Goal: Task Accomplishment & Management: Manage account settings

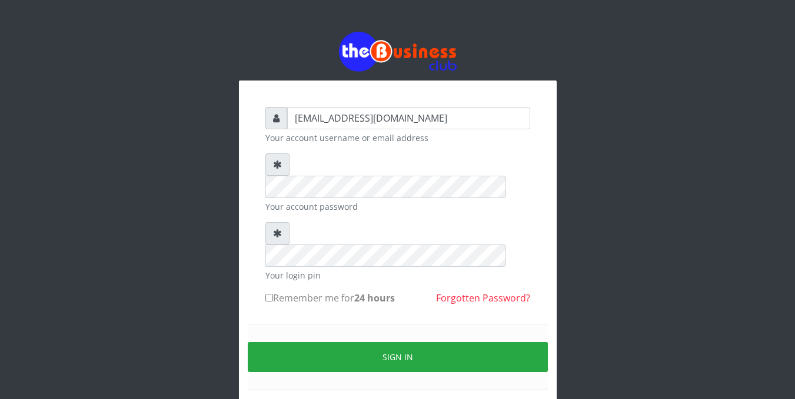
drag, startPoint x: 408, startPoint y: 113, endPoint x: 423, endPoint y: 239, distance: 126.7
click at [423, 239] on form "foladecency@yahoo.com Your account username or email address Your account passw…" at bounding box center [397, 263] width 265 height 312
type input "[EMAIL_ADDRESS][DOMAIN_NAME]"
click at [454, 292] on link "Forgotten Password?" at bounding box center [483, 298] width 94 height 13
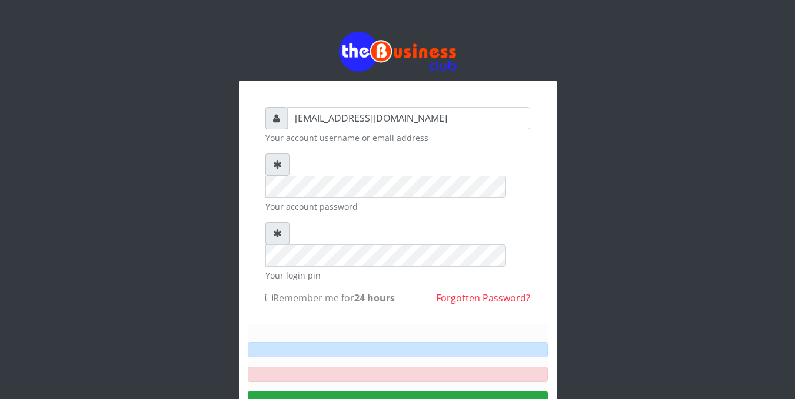
type input "[EMAIL_ADDRESS][DOMAIN_NAME]"
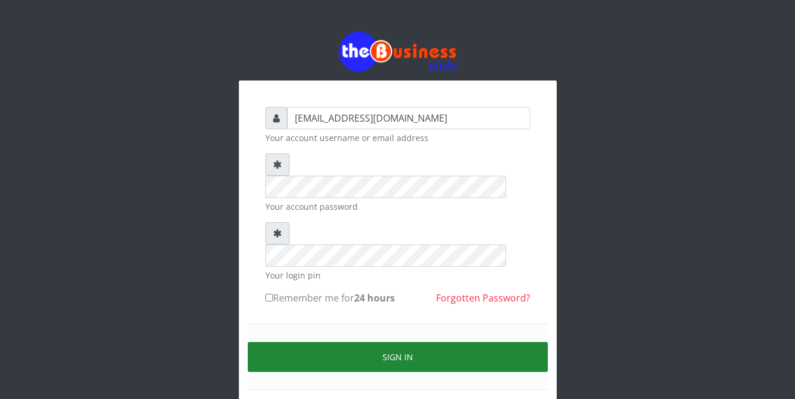
click at [376, 342] on button "Sign in" at bounding box center [398, 357] width 300 height 30
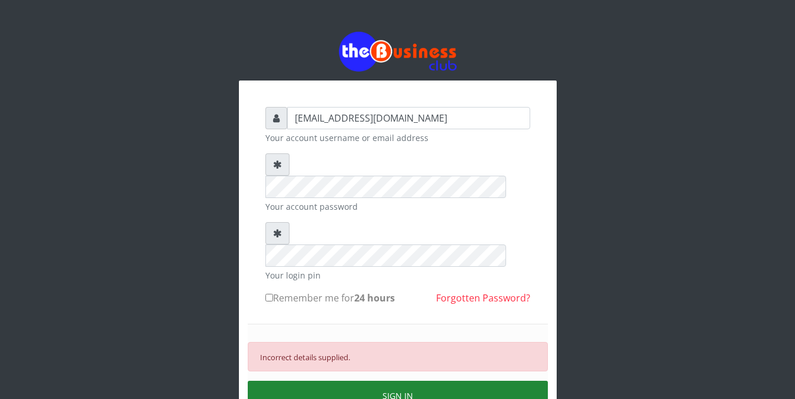
click at [390, 381] on button "SIGN IN" at bounding box center [398, 396] width 300 height 30
click at [378, 381] on button "SIGN IN" at bounding box center [398, 396] width 300 height 30
click at [372, 381] on button "SIGN IN" at bounding box center [398, 396] width 300 height 30
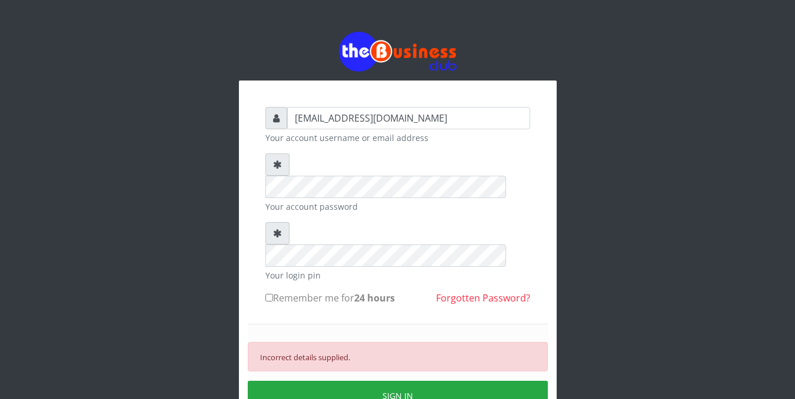
click at [175, 376] on div "foladecency@yahoo.com Your account username or email address Your account passw…" at bounding box center [397, 255] width 671 height 510
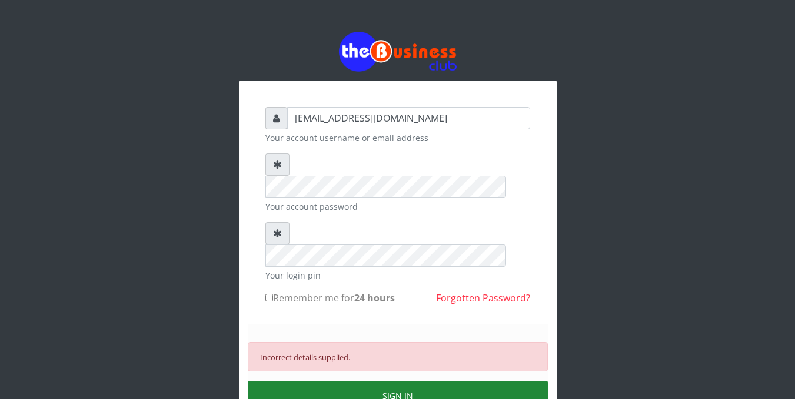
click at [381, 381] on button "SIGN IN" at bounding box center [398, 396] width 300 height 30
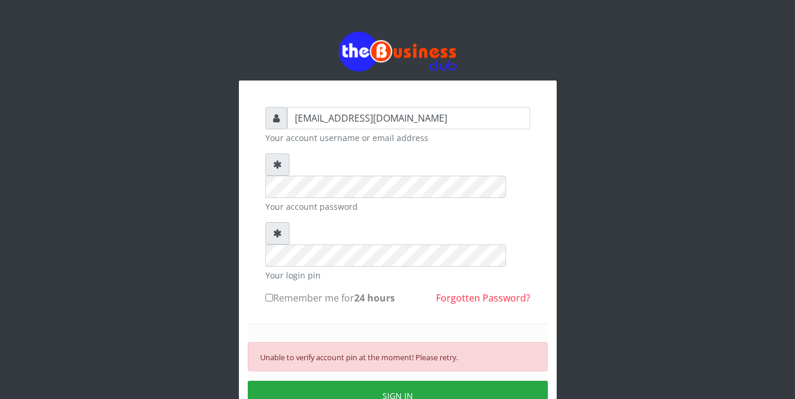
click at [270, 294] on input "Remember me for 24 hours" at bounding box center [269, 298] width 8 height 8
checkbox input "true"
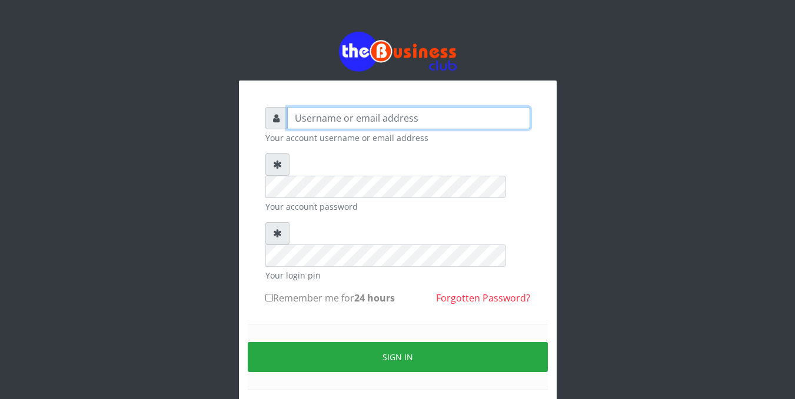
click at [309, 119] on input "text" at bounding box center [408, 118] width 243 height 22
type input "[EMAIL_ADDRESS][DOMAIN_NAME]"
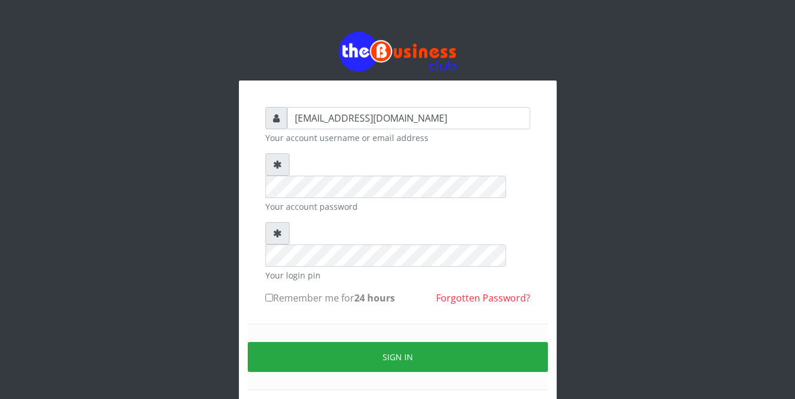
click at [271, 294] on input "Remember me for 24 hours" at bounding box center [269, 298] width 8 height 8
checkbox input "true"
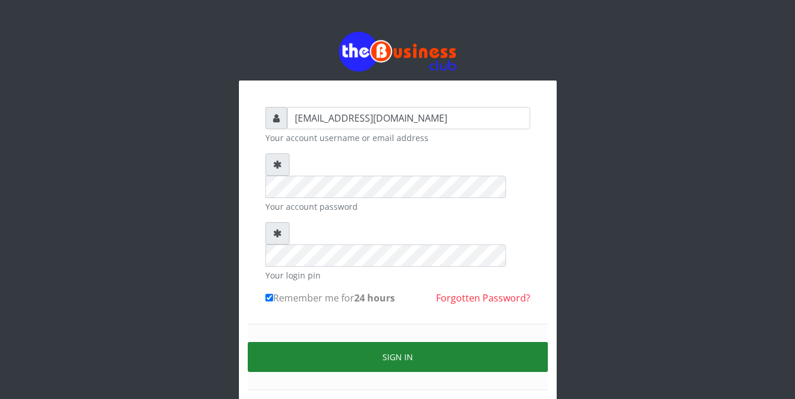
click at [296, 342] on button "Sign in" at bounding box center [398, 357] width 300 height 30
